Goal: Task Accomplishment & Management: Complete application form

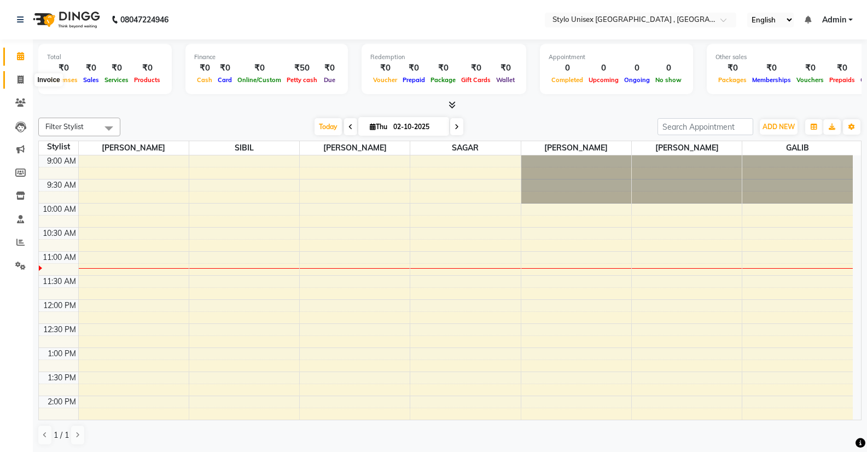
click at [17, 80] on icon at bounding box center [20, 79] width 6 height 8
select select "6054"
select select "service"
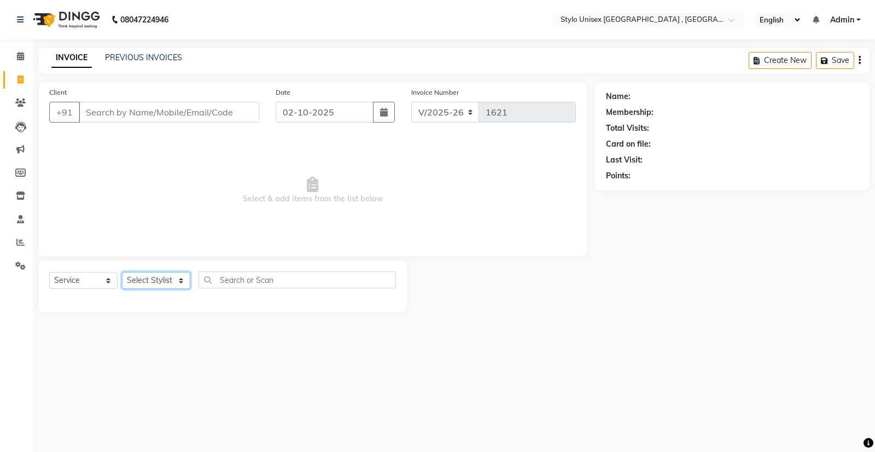
click at [133, 281] on select "Select Stylist [PERSON_NAME] [PERSON_NAME] [PERSON_NAME] [PERSON_NAME]" at bounding box center [156, 280] width 68 height 17
select select "91667"
click at [122, 272] on select "Select Stylist [PERSON_NAME] [PERSON_NAME] [PERSON_NAME] [PERSON_NAME]" at bounding box center [156, 280] width 68 height 17
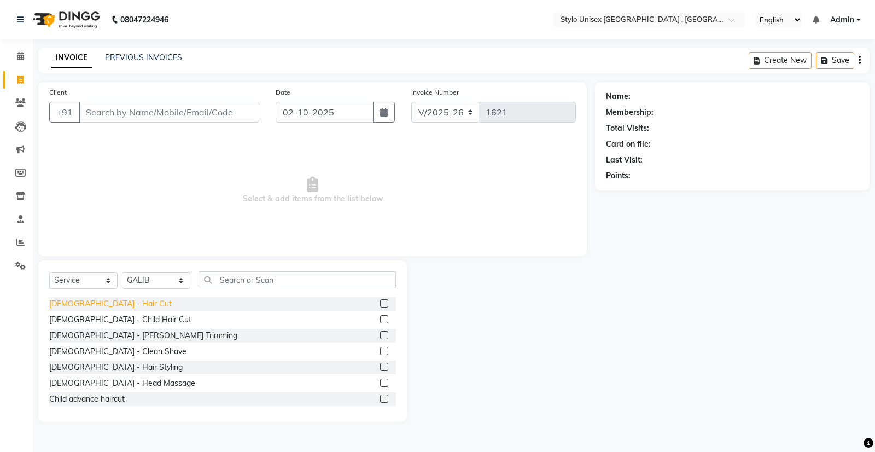
click at [94, 302] on div "[DEMOGRAPHIC_DATA] - Hair Cut" at bounding box center [110, 303] width 122 height 11
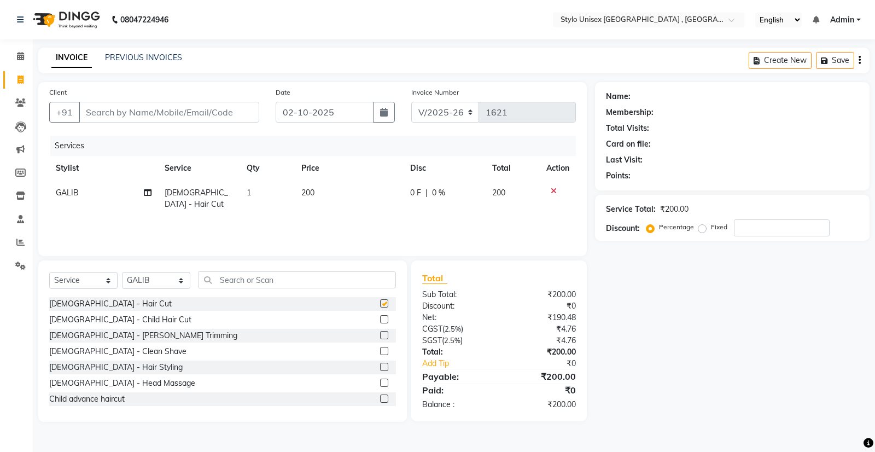
checkbox input "false"
click at [93, 333] on div "[DEMOGRAPHIC_DATA] - [PERSON_NAME] Trimming" at bounding box center [143, 335] width 188 height 11
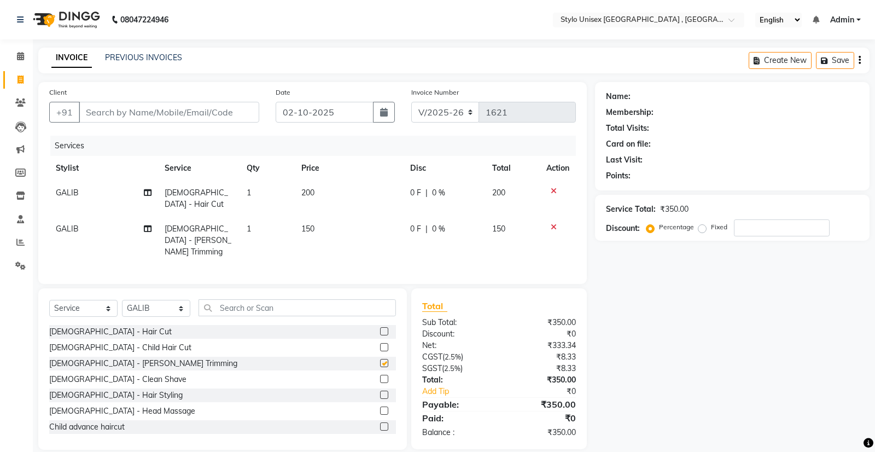
checkbox input "false"
click at [196, 110] on input "Client" at bounding box center [169, 112] width 180 height 21
type input "9"
type input "0"
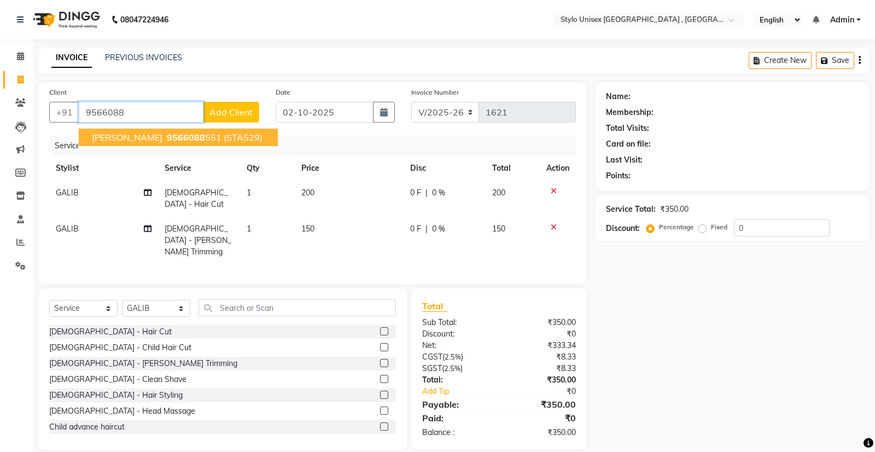
click at [167, 137] on span "9566088" at bounding box center [186, 137] width 38 height 11
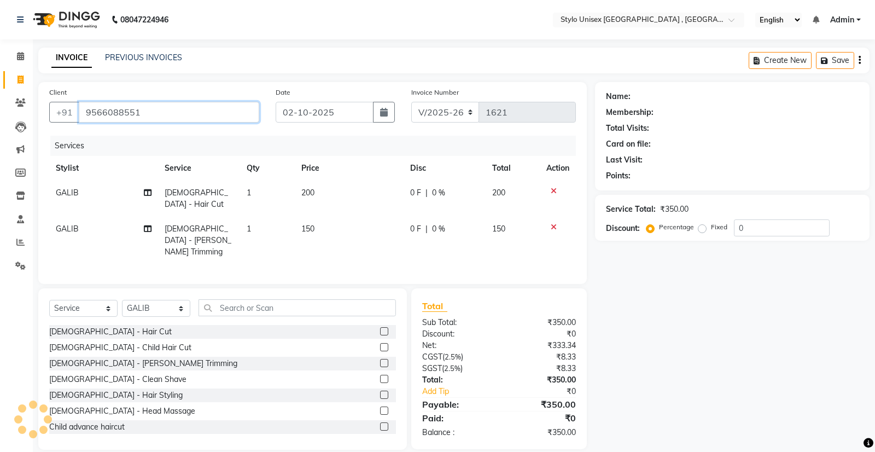
type input "9566088551"
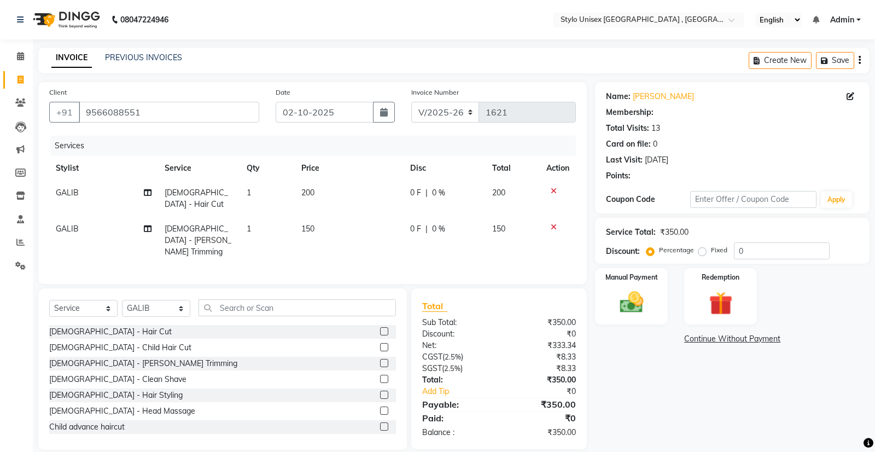
click at [425, 223] on span "|" at bounding box center [426, 228] width 2 height 11
select select "91667"
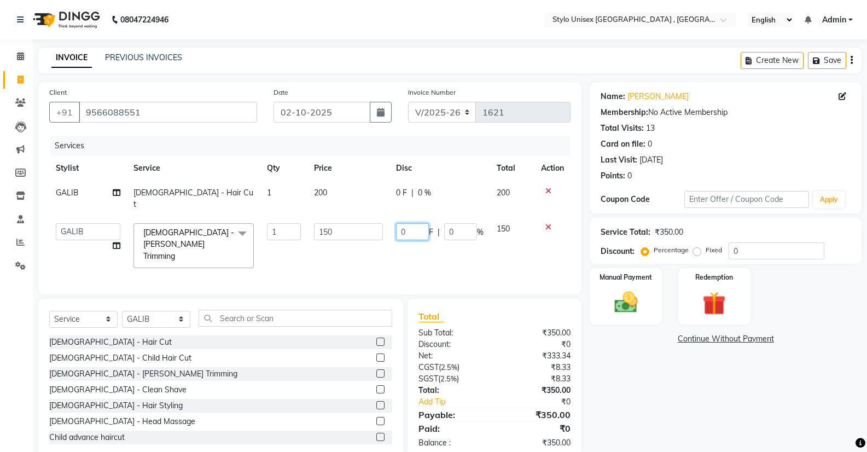
click at [418, 223] on input "0" at bounding box center [412, 231] width 33 height 17
type input "50"
click at [451, 148] on div "Services" at bounding box center [317, 146] width 534 height 20
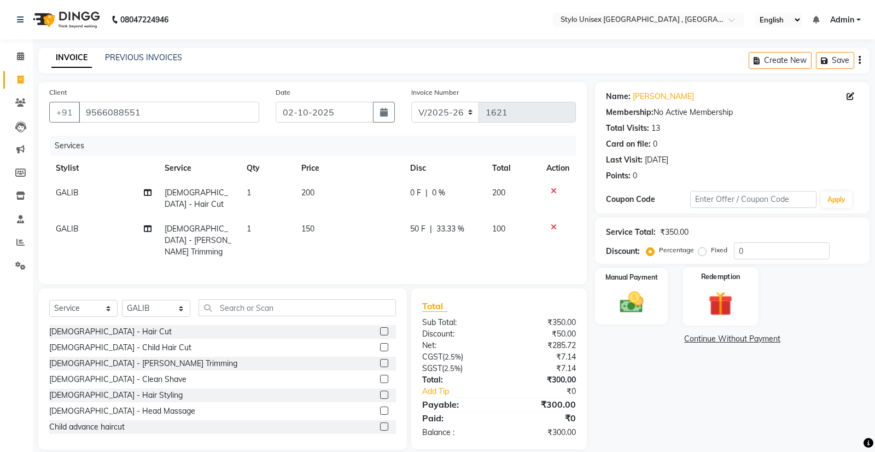
click at [685, 284] on div "Manual Payment Redemption" at bounding box center [732, 296] width 291 height 56
drag, startPoint x: 685, startPoint y: 284, endPoint x: 639, endPoint y: 296, distance: 47.3
click at [639, 296] on img at bounding box center [631, 302] width 39 height 28
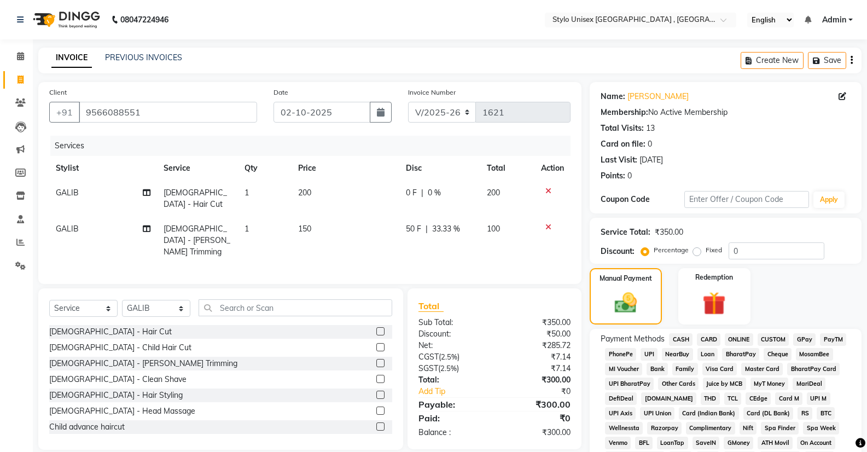
click at [733, 338] on span "ONLINE" at bounding box center [739, 339] width 28 height 13
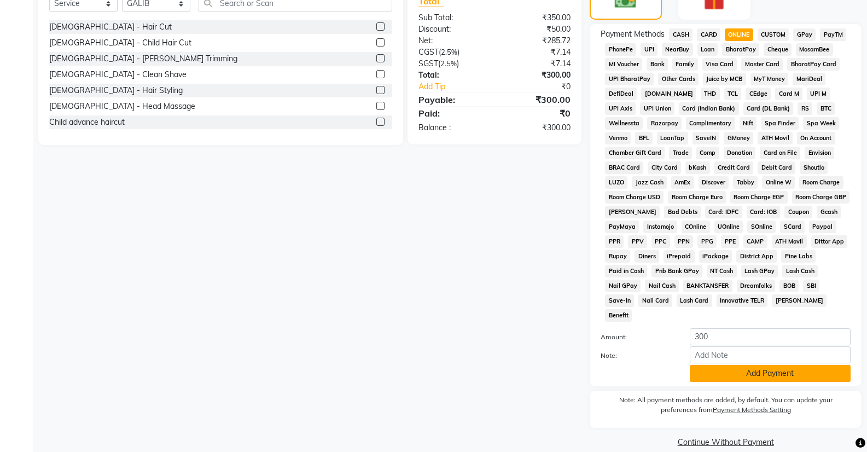
click at [790, 365] on button "Add Payment" at bounding box center [770, 373] width 161 height 17
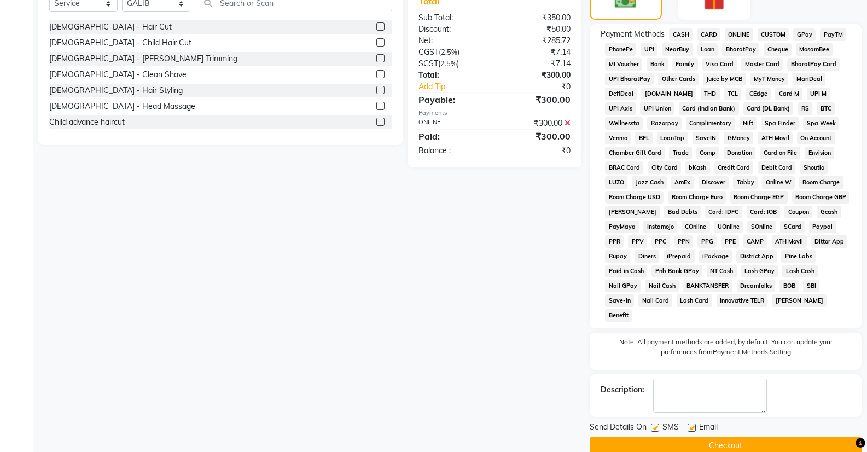
click at [779, 437] on button "Checkout" at bounding box center [725, 445] width 272 height 17
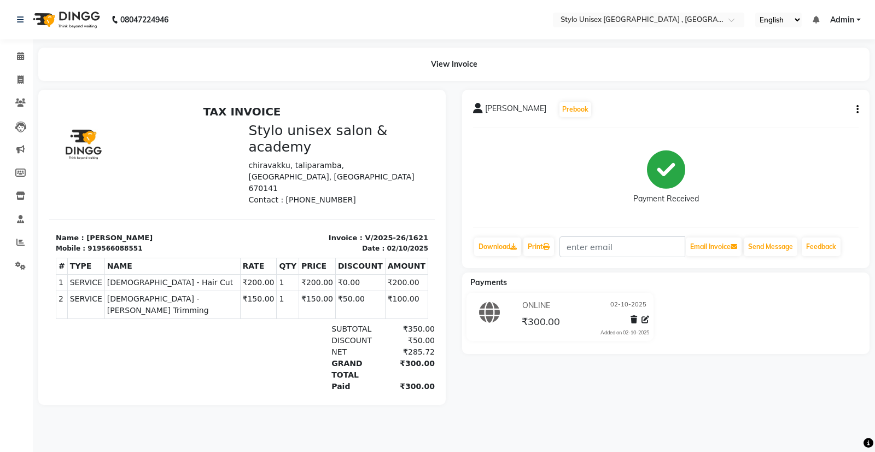
click at [839, 451] on html "08047224946 Select Location × Stylo Unisex Salon & Academy , Taliparamba Englis…" at bounding box center [437, 226] width 875 height 452
click at [19, 80] on icon at bounding box center [20, 79] width 6 height 8
select select "service"
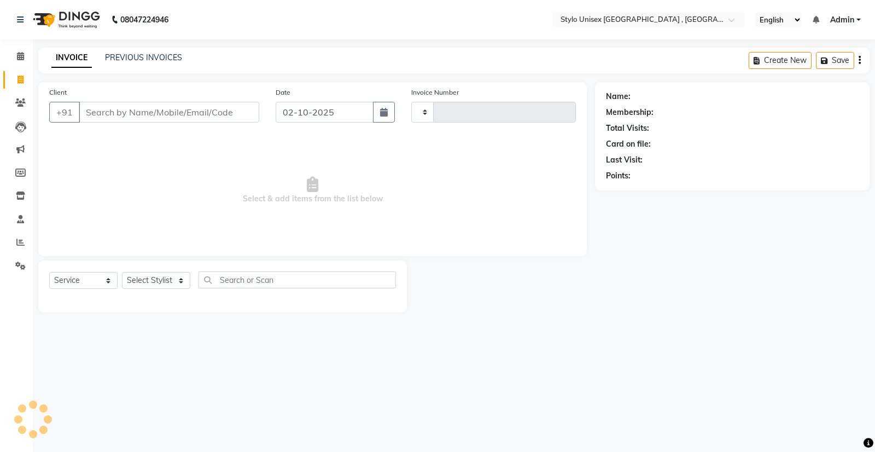
type input "1622"
select select "6054"
click at [137, 120] on input "Client" at bounding box center [169, 112] width 180 height 21
type input "9061584322"
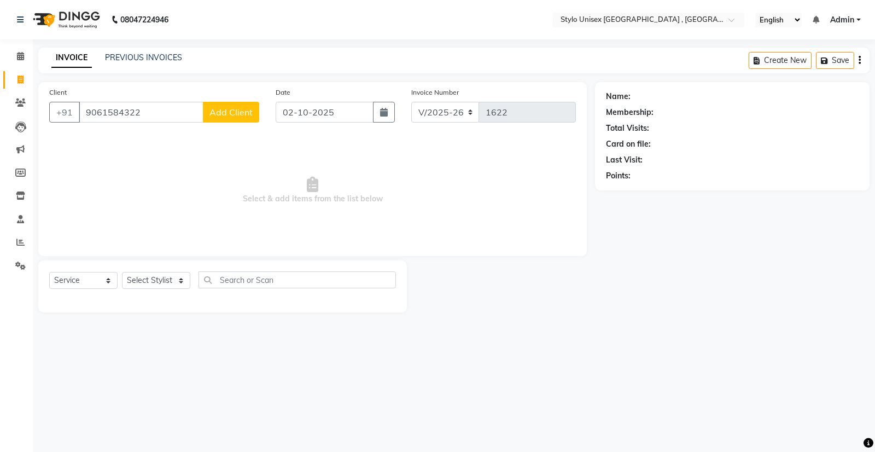
click at [215, 106] on button "Add Client" at bounding box center [231, 112] width 56 height 21
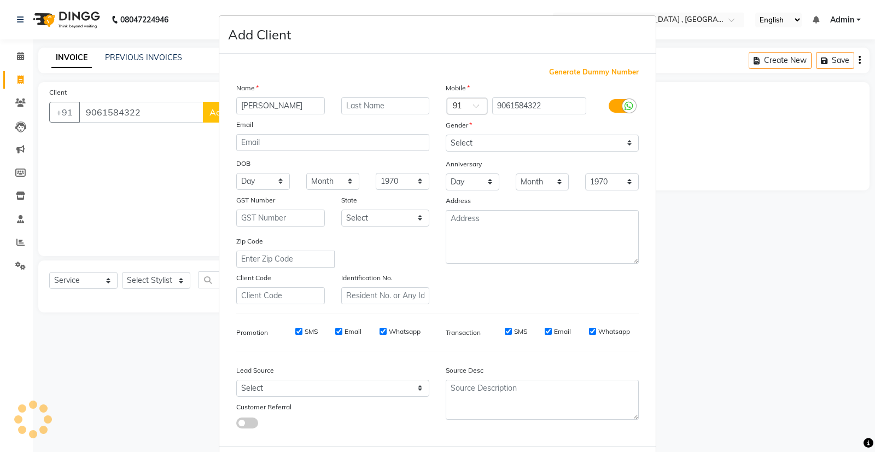
type input "Sreejith"
click at [498, 142] on select "Select Male Female Other Prefer Not To Say" at bounding box center [542, 143] width 193 height 17
select select "male"
click at [446, 135] on select "Select Male Female Other Prefer Not To Say" at bounding box center [542, 143] width 193 height 17
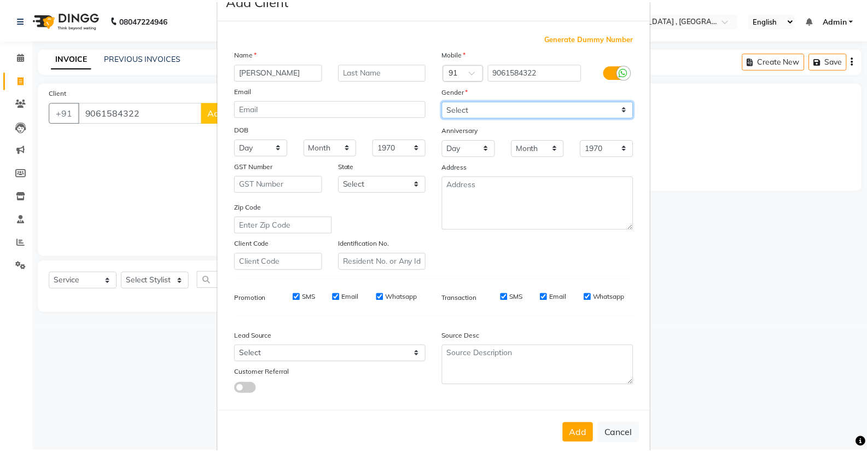
scroll to position [53, 0]
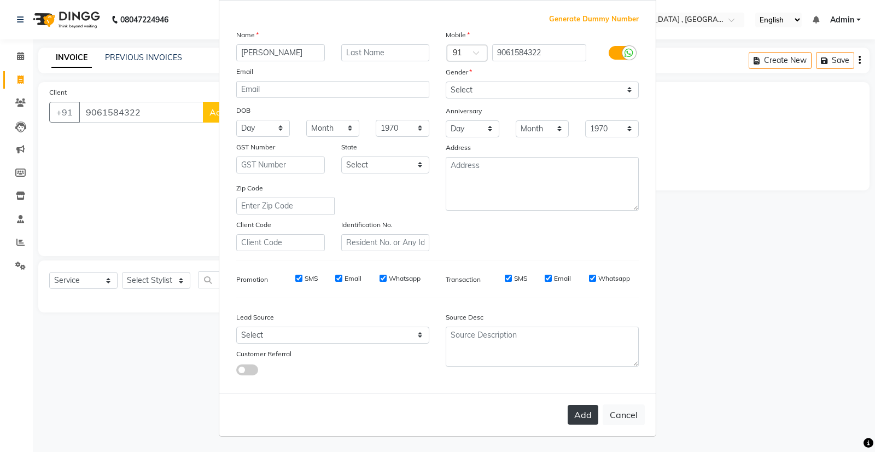
click at [591, 412] on button "Add" at bounding box center [583, 415] width 31 height 20
select select
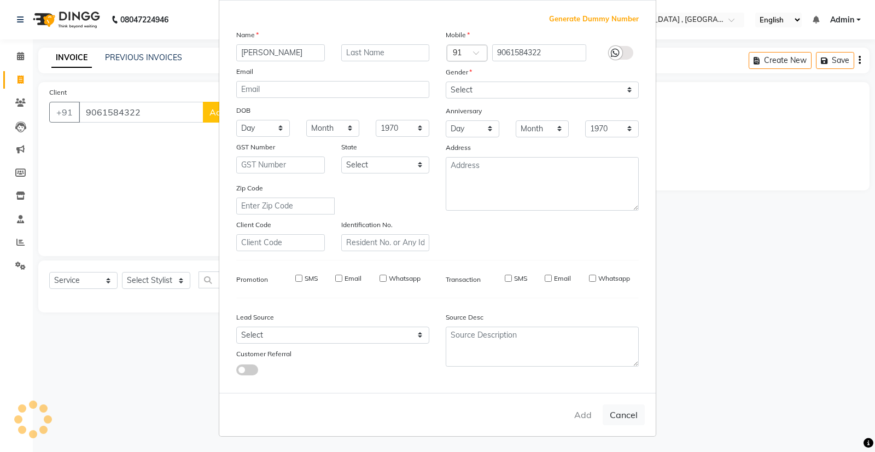
select select
checkbox input "false"
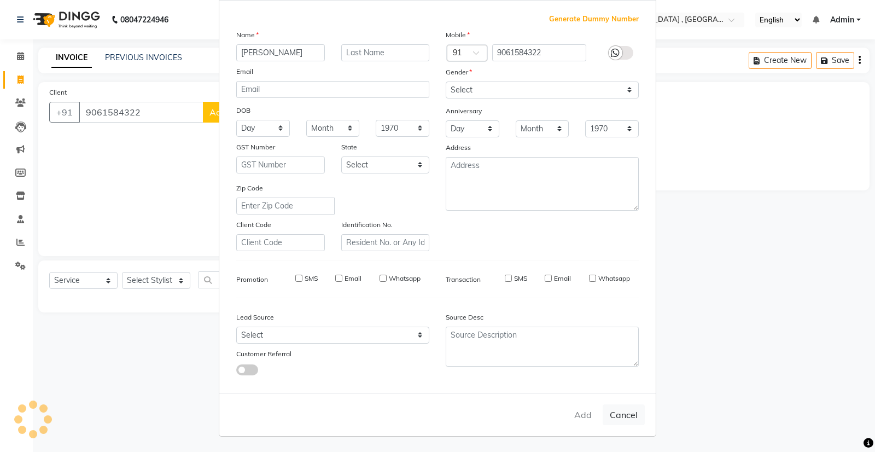
checkbox input "false"
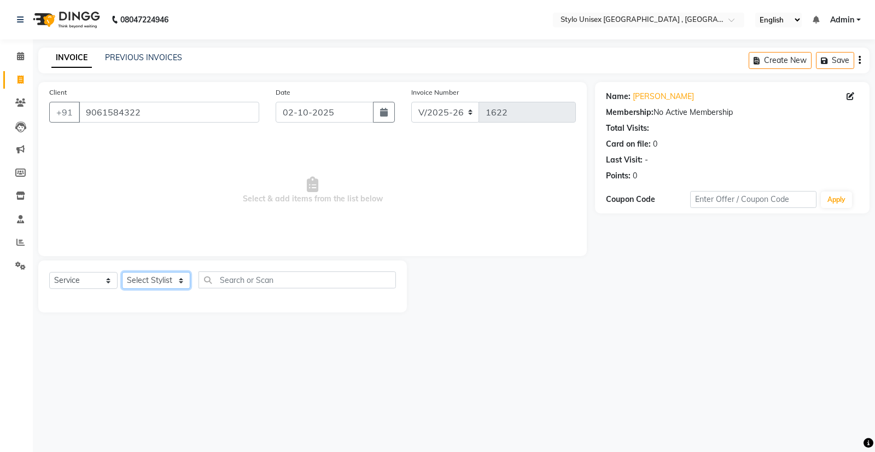
click at [164, 282] on select "Select Stylist [PERSON_NAME] [PERSON_NAME] [PERSON_NAME] [PERSON_NAME]" at bounding box center [156, 280] width 68 height 17
select select "88712"
click at [122, 272] on select "Select Stylist [PERSON_NAME] [PERSON_NAME] [PERSON_NAME] [PERSON_NAME]" at bounding box center [156, 280] width 68 height 17
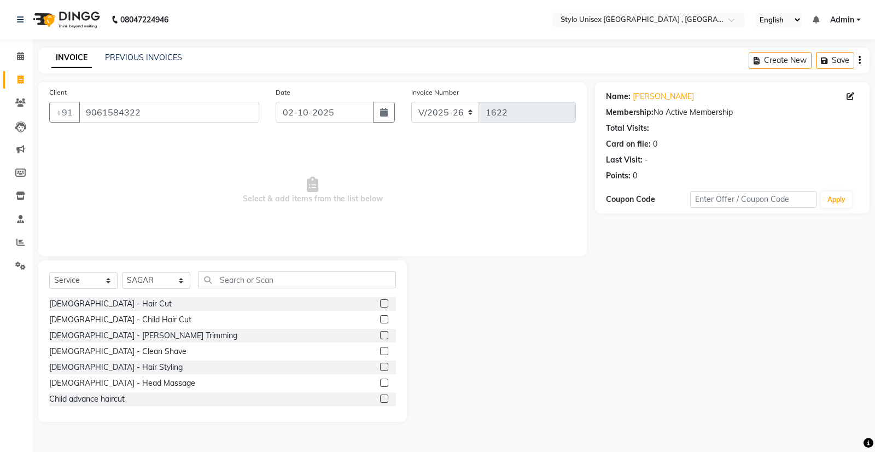
click at [108, 307] on div "[DEMOGRAPHIC_DATA] - Hair Cut" at bounding box center [222, 304] width 347 height 14
click at [113, 303] on div "[DEMOGRAPHIC_DATA] - Hair Cut" at bounding box center [222, 304] width 347 height 14
click at [91, 305] on div "[DEMOGRAPHIC_DATA] - Hair Cut" at bounding box center [110, 303] width 122 height 11
checkbox input "false"
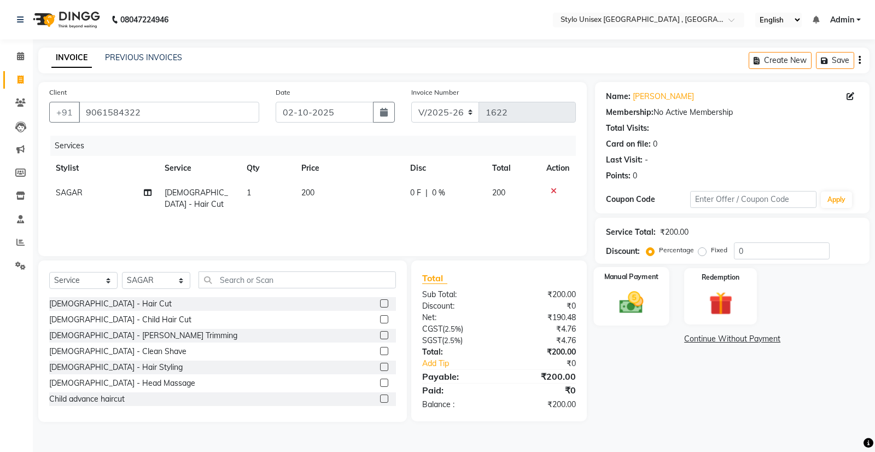
click at [637, 317] on div "Manual Payment" at bounding box center [631, 296] width 75 height 59
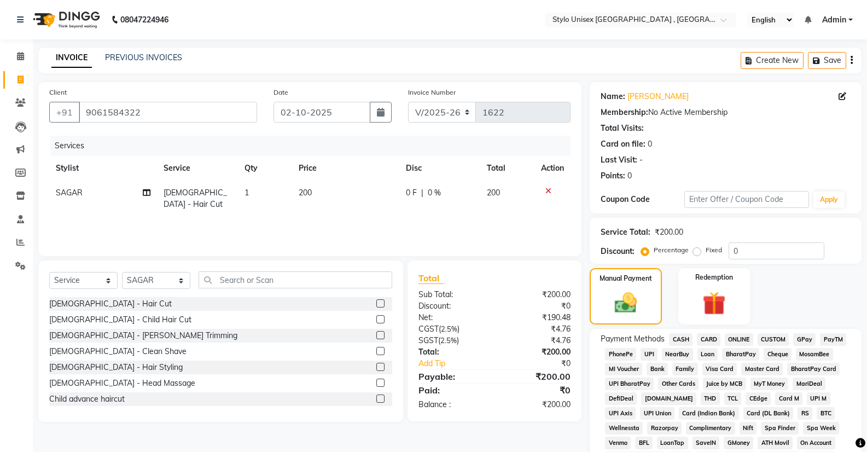
click at [685, 339] on span "CASH" at bounding box center [681, 339] width 24 height 13
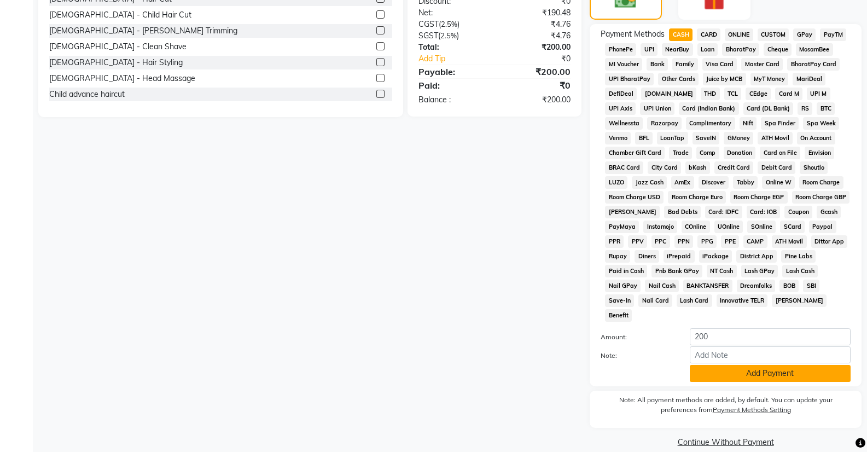
click at [706, 365] on button "Add Payment" at bounding box center [770, 373] width 161 height 17
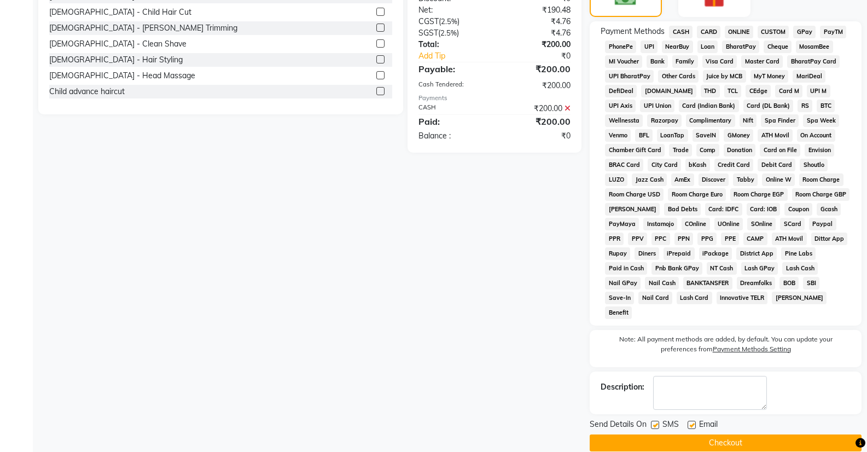
scroll to position [308, 0]
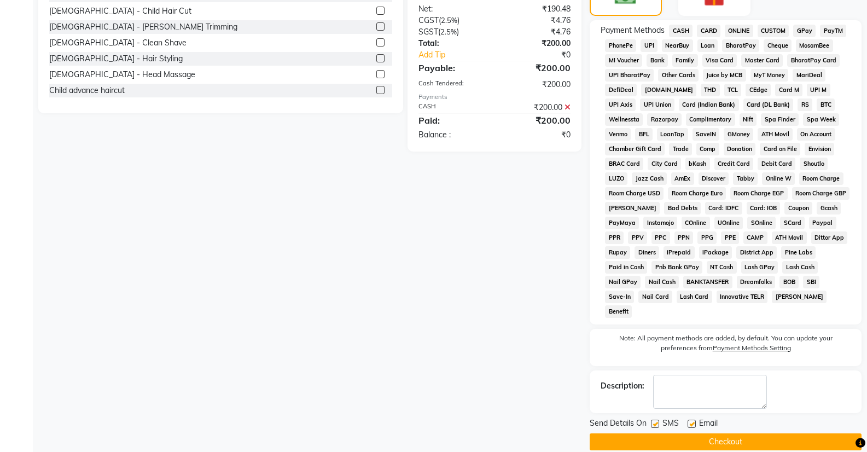
click at [725, 433] on button "Checkout" at bounding box center [725, 441] width 272 height 17
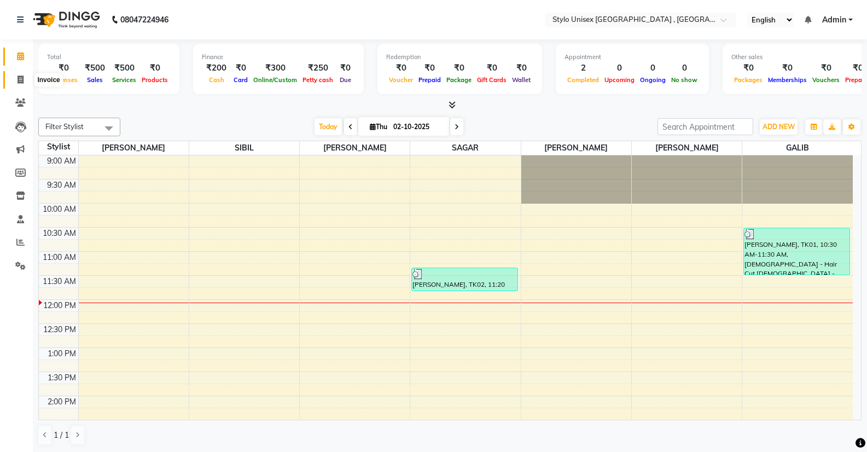
click at [20, 79] on icon at bounding box center [20, 79] width 6 height 8
select select "service"
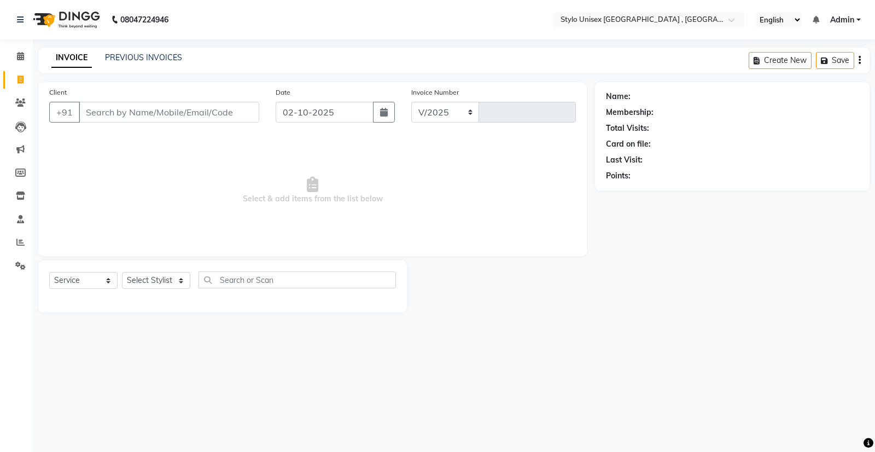
select select "6054"
type input "1623"
click at [168, 282] on select "Select Stylist" at bounding box center [156, 280] width 68 height 17
click at [167, 282] on select "Select Stylist [PERSON_NAME] [PERSON_NAME] [PERSON_NAME] [PERSON_NAME]" at bounding box center [156, 280] width 68 height 17
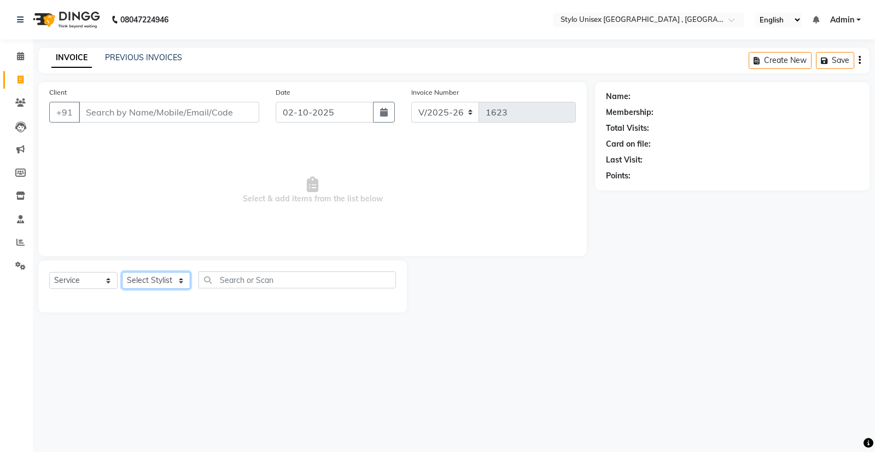
select select "85192"
click at [122, 272] on select "Select Stylist [PERSON_NAME] [PERSON_NAME] [PERSON_NAME] [PERSON_NAME]" at bounding box center [156, 280] width 68 height 17
click at [160, 297] on div at bounding box center [222, 297] width 347 height 0
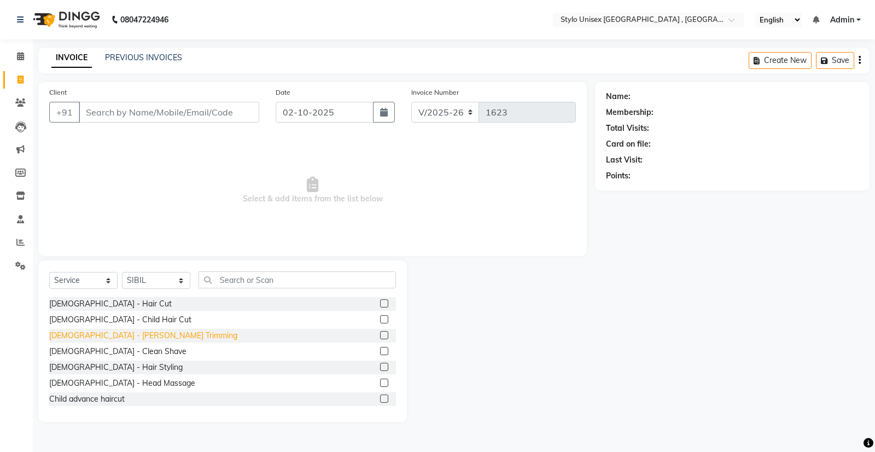
click at [84, 333] on div "[DEMOGRAPHIC_DATA] - [PERSON_NAME] Trimming" at bounding box center [143, 335] width 188 height 11
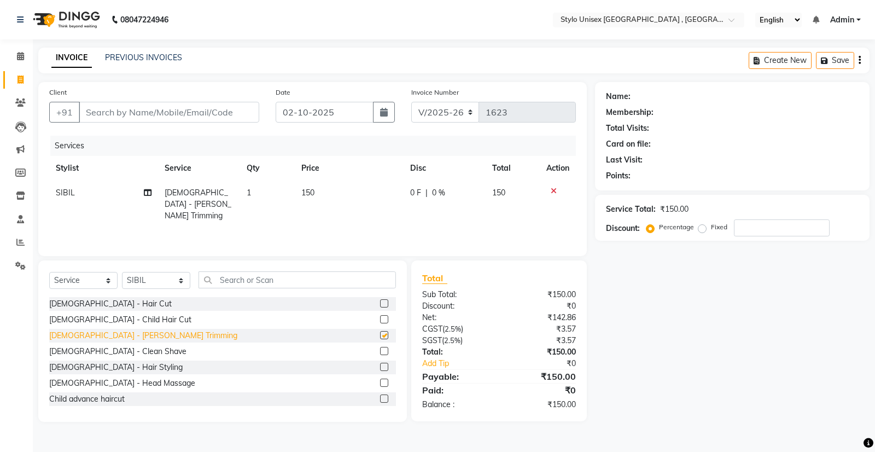
checkbox input "false"
click at [59, 197] on span "SIBIL" at bounding box center [65, 193] width 19 height 10
select select "85192"
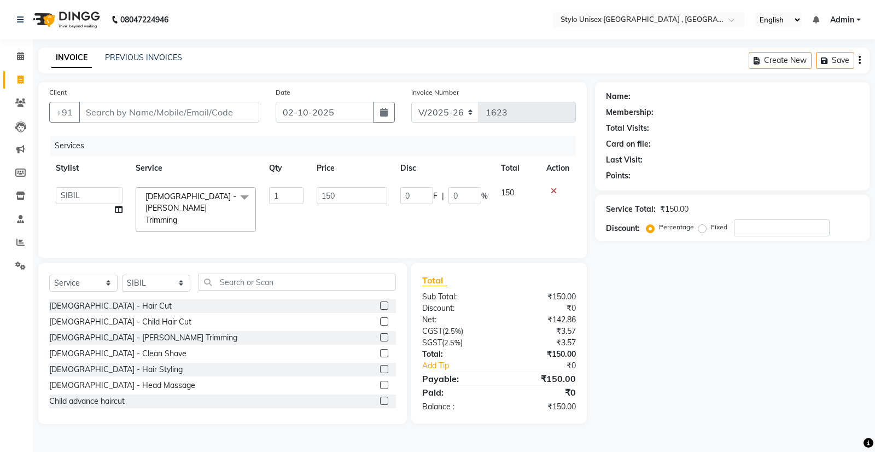
drag, startPoint x: 74, startPoint y: 183, endPoint x: 70, endPoint y: 196, distance: 13.8
click at [71, 196] on td "[PERSON_NAME] [PERSON_NAME] [PERSON_NAME] [PERSON_NAME]" at bounding box center [89, 209] width 80 height 58
click at [69, 197] on select "[PERSON_NAME] [PERSON_NAME] [PERSON_NAME] [PERSON_NAME]" at bounding box center [89, 195] width 67 height 17
select select "91108"
click at [169, 284] on select "Select Stylist [PERSON_NAME] [PERSON_NAME] [PERSON_NAME] [PERSON_NAME]" at bounding box center [156, 282] width 68 height 17
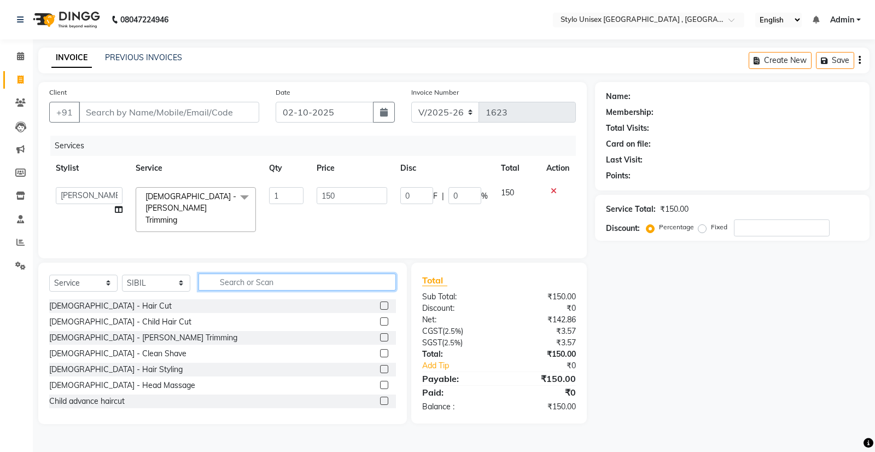
click at [259, 283] on input "text" at bounding box center [296, 281] width 197 height 17
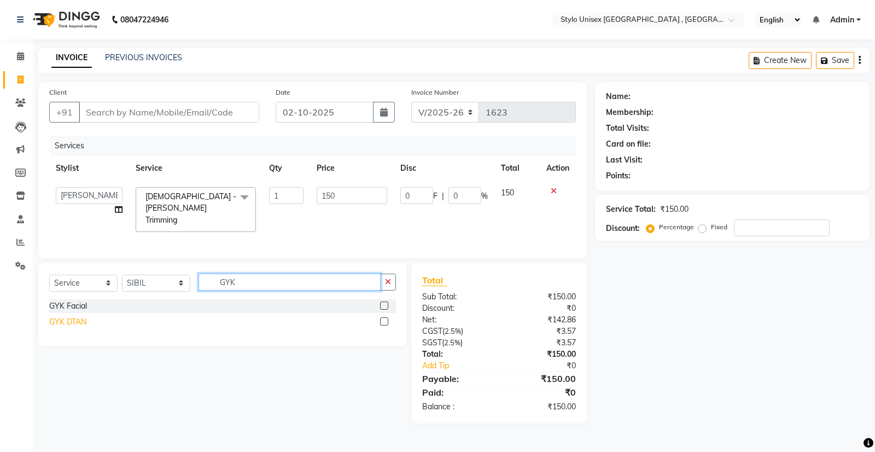
type input "GYK"
click at [68, 323] on div "GYK DTAN" at bounding box center [67, 321] width 37 height 11
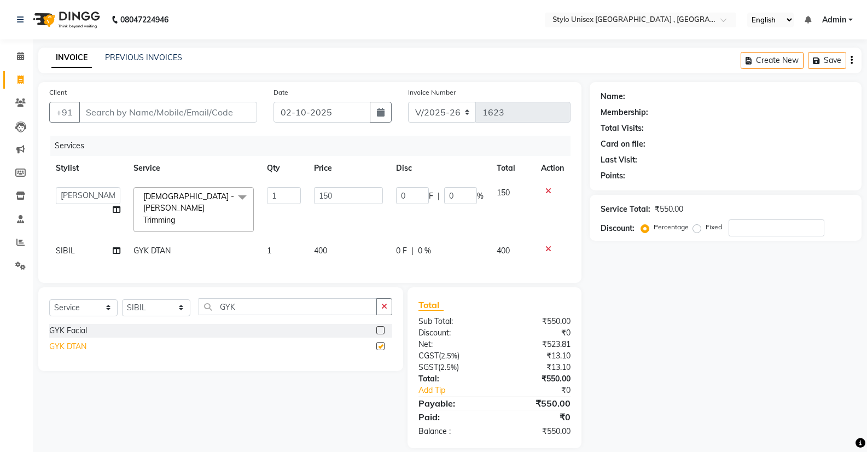
checkbox input "false"
click at [175, 120] on input "Client" at bounding box center [168, 112] width 178 height 21
type input "8"
type input "0"
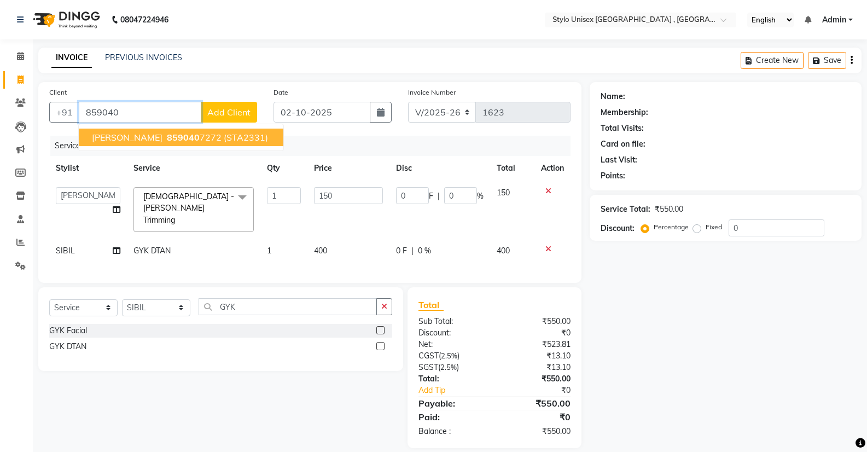
click at [167, 132] on span "859040" at bounding box center [183, 137] width 33 height 11
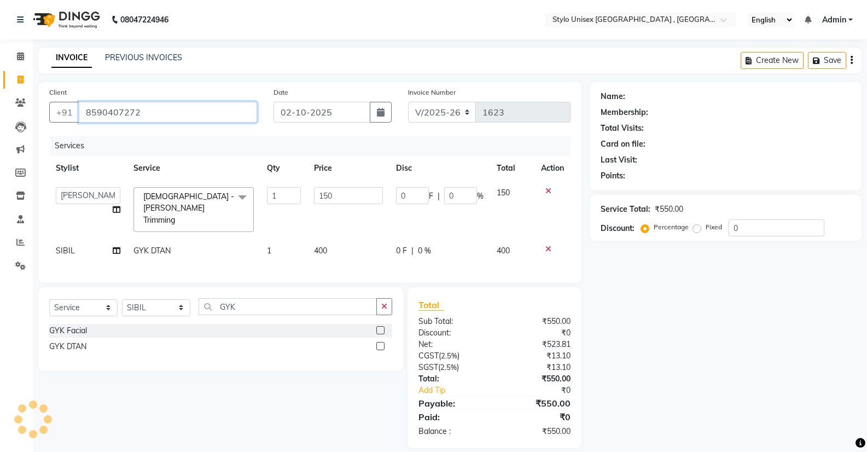
type input "8590407272"
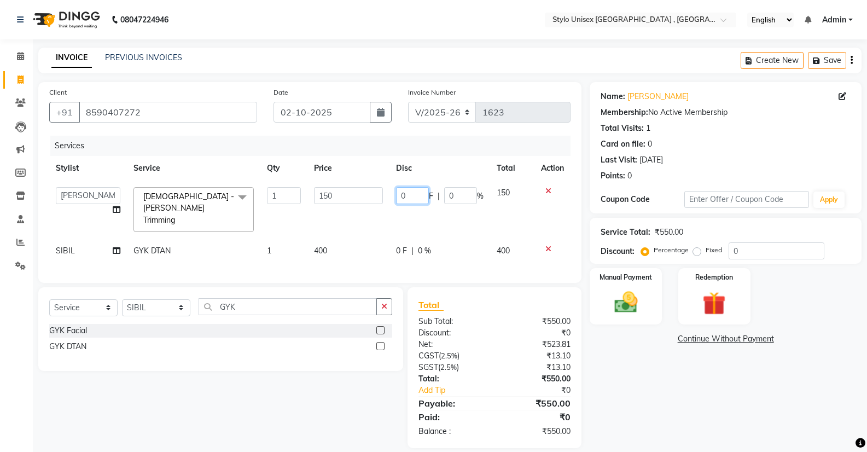
click at [408, 191] on input "0" at bounding box center [412, 195] width 33 height 17
type input "50"
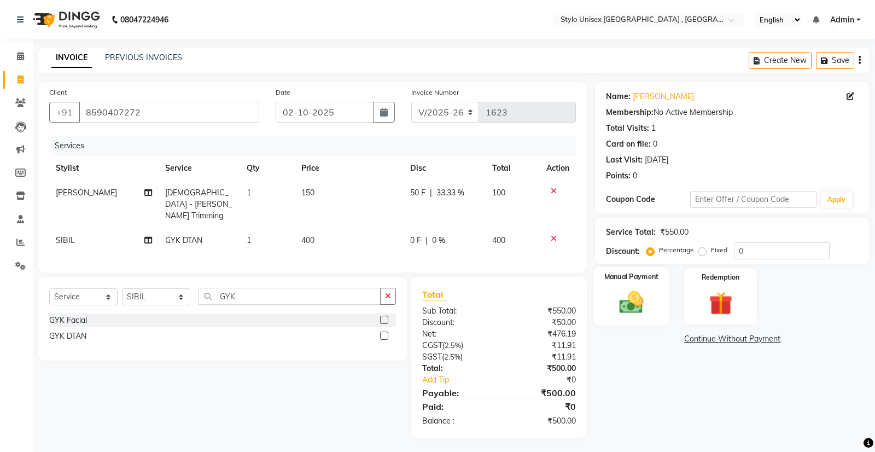
click at [621, 298] on img at bounding box center [631, 302] width 39 height 28
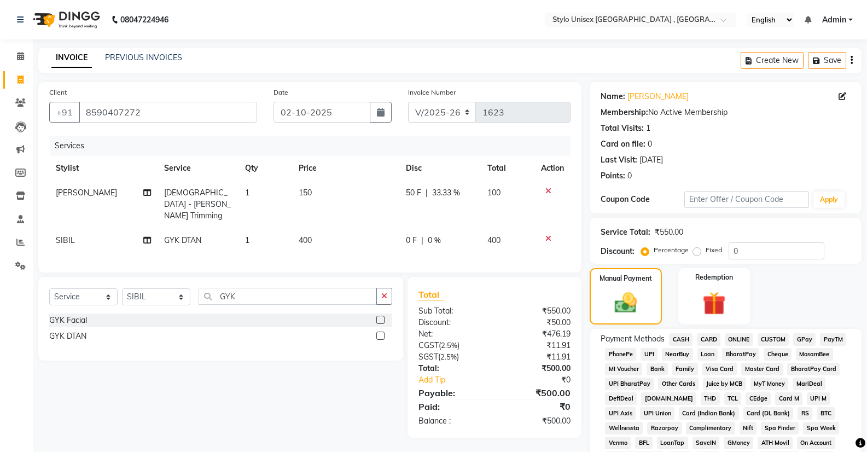
click at [737, 333] on span "ONLINE" at bounding box center [739, 339] width 28 height 13
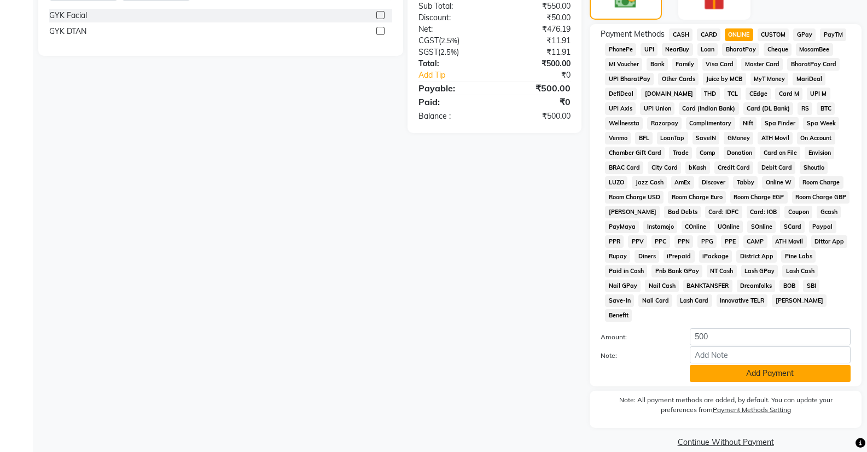
click at [739, 365] on button "Add Payment" at bounding box center [770, 373] width 161 height 17
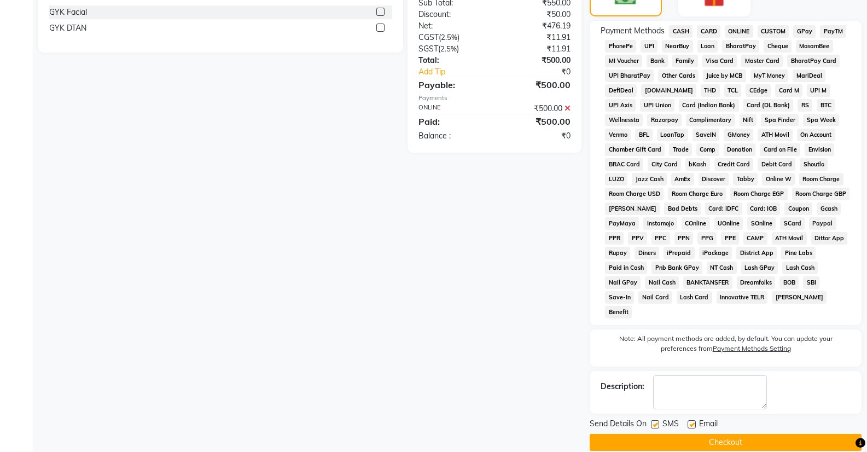
scroll to position [308, 0]
click at [733, 417] on div "Send Details On SMS Email" at bounding box center [725, 424] width 272 height 14
click at [746, 433] on button "Checkout" at bounding box center [725, 441] width 272 height 17
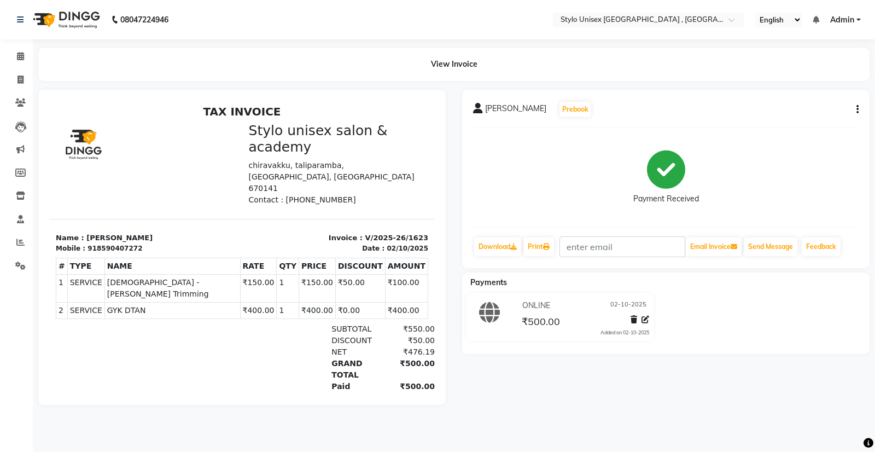
click at [612, 421] on main "View Invoice [PERSON_NAME] Prebook Payment Received Download Print Email Invoic…" at bounding box center [454, 234] width 842 height 373
